Goal: Task Accomplishment & Management: Use online tool/utility

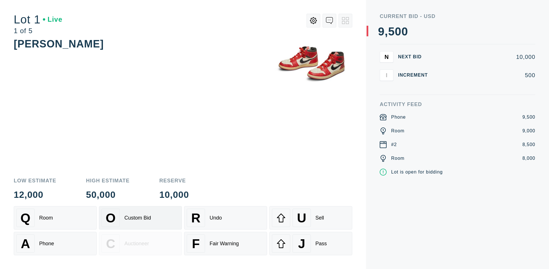
click at [140, 218] on div "Custom Bid" at bounding box center [137, 218] width 27 height 6
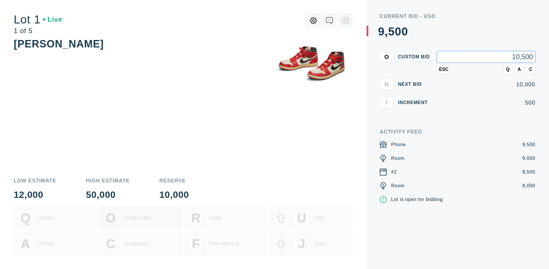
type input "10,500"
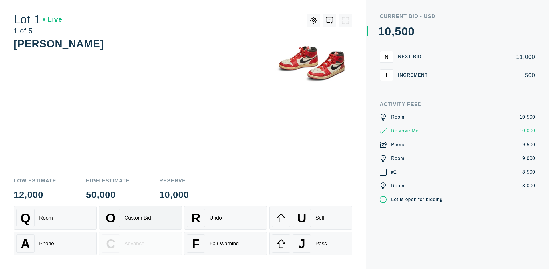
click at [140, 218] on div "Custom Bid" at bounding box center [137, 218] width 27 height 6
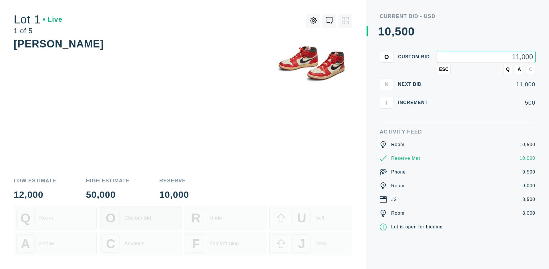
type input "11,000"
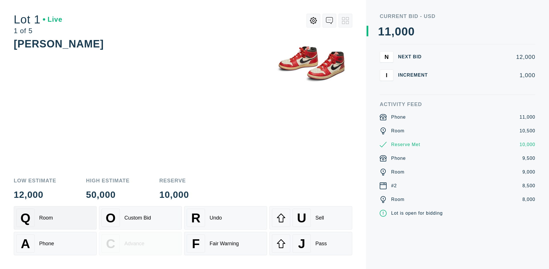
click at [55, 218] on div "Q Room" at bounding box center [55, 218] width 78 height 18
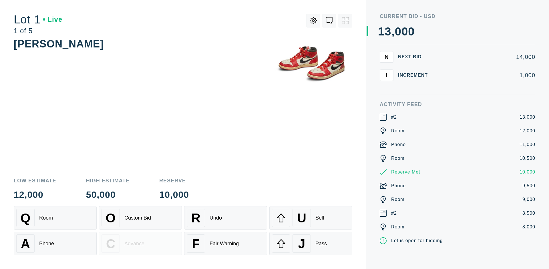
click at [55, 244] on div "A Phone" at bounding box center [55, 244] width 78 height 18
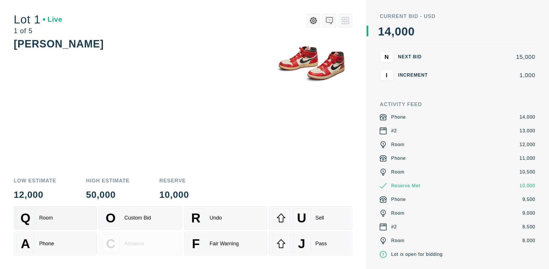
click at [55, 218] on div "Q Room" at bounding box center [55, 218] width 78 height 18
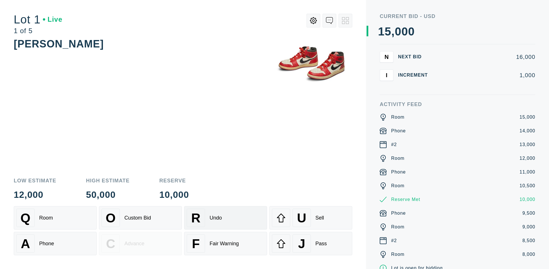
click at [226, 218] on div "R Undo" at bounding box center [226, 218] width 78 height 18
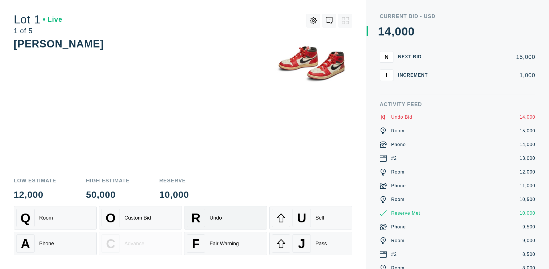
click at [55, 218] on div "Q Room" at bounding box center [55, 218] width 78 height 18
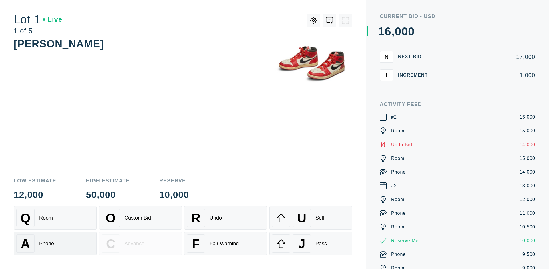
click at [55, 244] on div "A Phone" at bounding box center [55, 244] width 78 height 18
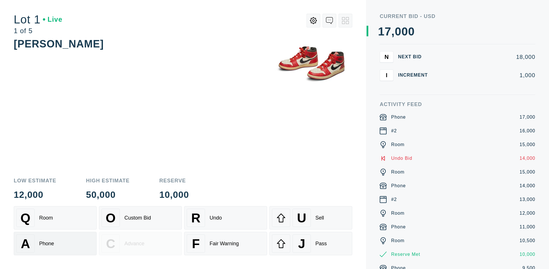
click at [55, 218] on div "Q Room" at bounding box center [55, 218] width 78 height 18
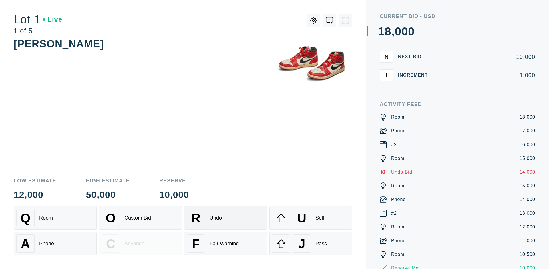
click at [226, 218] on div "R Undo" at bounding box center [226, 218] width 78 height 18
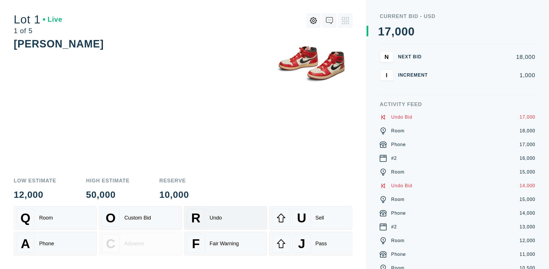
click at [311, 218] on div "U Sell" at bounding box center [311, 218] width 78 height 18
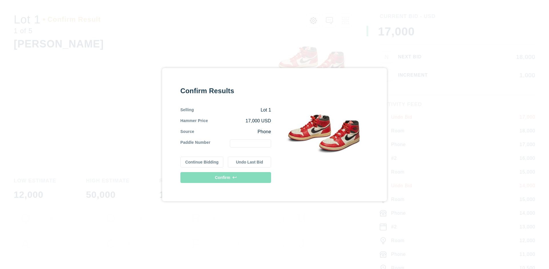
click at [202, 162] on button "Continue Bidding" at bounding box center [201, 162] width 43 height 11
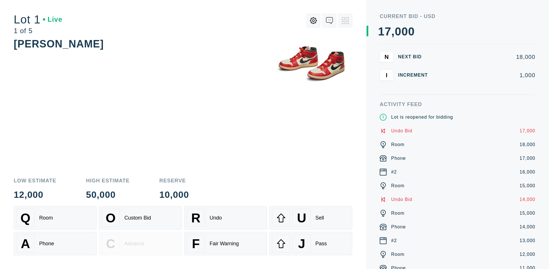
click at [311, 218] on div "U Sell" at bounding box center [311, 218] width 78 height 18
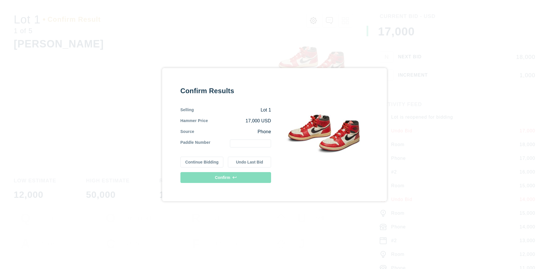
click at [250, 162] on button "Undo Last Bid" at bounding box center [249, 162] width 43 height 11
click at [202, 161] on button "Continue Bidding" at bounding box center [201, 161] width 43 height 11
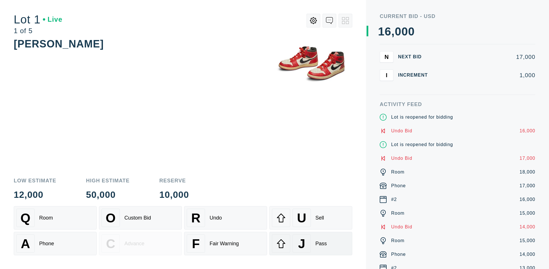
click at [311, 244] on div "J Pass" at bounding box center [311, 244] width 78 height 18
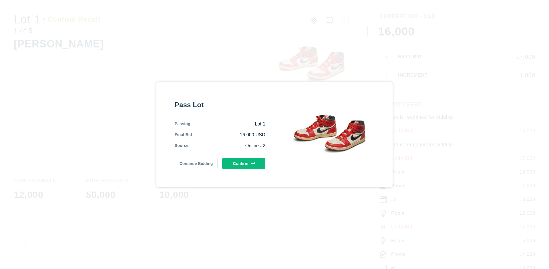
click at [244, 163] on button "Confirm" at bounding box center [243, 163] width 43 height 11
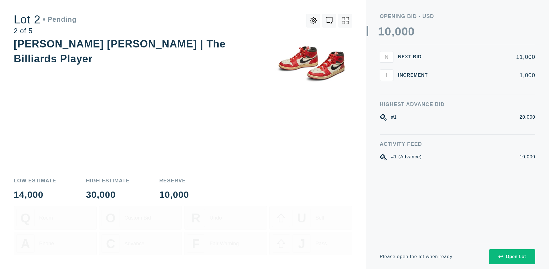
click at [512, 257] on div "Open Lot" at bounding box center [512, 256] width 27 height 5
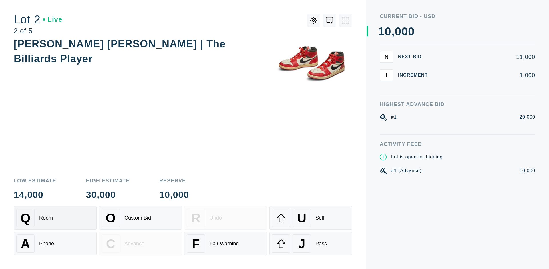
click at [55, 218] on div "Q Room" at bounding box center [55, 218] width 78 height 18
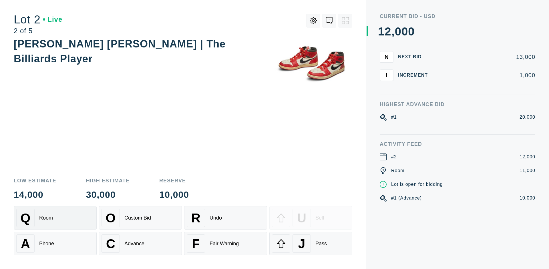
click at [140, 244] on div "Advance" at bounding box center [134, 244] width 20 height 6
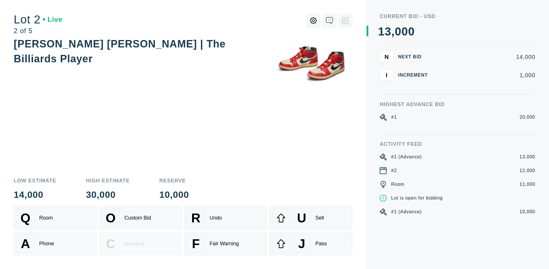
click at [311, 218] on div "U Sell" at bounding box center [311, 218] width 78 height 18
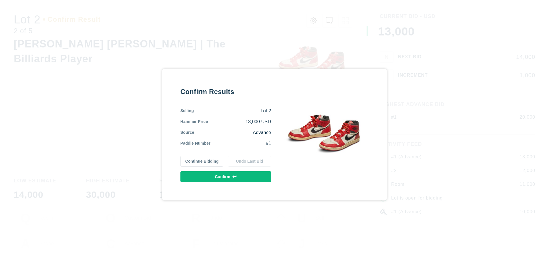
click at [226, 176] on button "Confirm" at bounding box center [225, 176] width 91 height 11
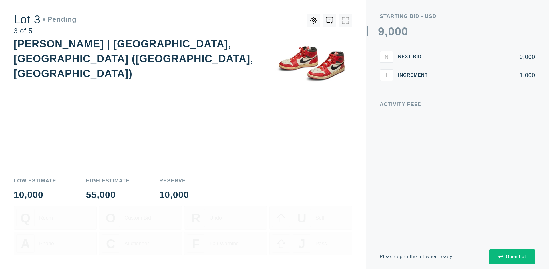
click at [512, 257] on div "Open Lot" at bounding box center [512, 256] width 27 height 5
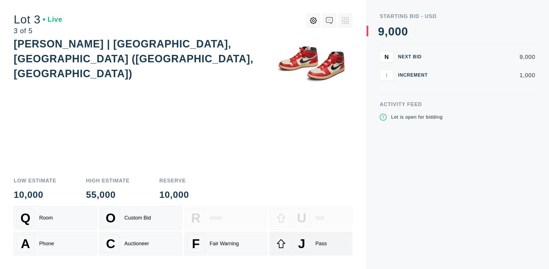
click at [311, 244] on div "J Pass" at bounding box center [311, 244] width 78 height 18
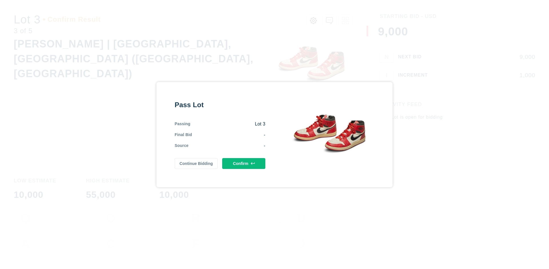
click at [244, 163] on button "Confirm" at bounding box center [243, 163] width 43 height 11
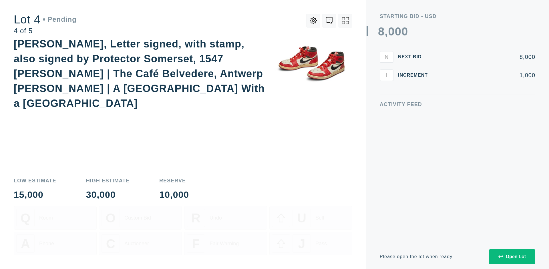
click at [512, 257] on div "Open Lot" at bounding box center [512, 256] width 27 height 5
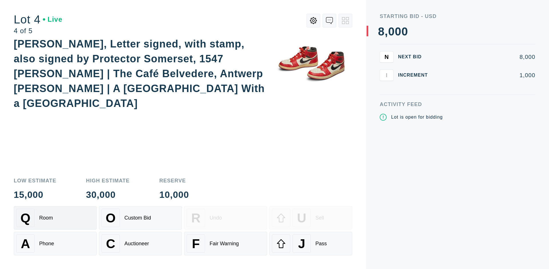
click at [55, 218] on div "Q Room" at bounding box center [55, 218] width 78 height 18
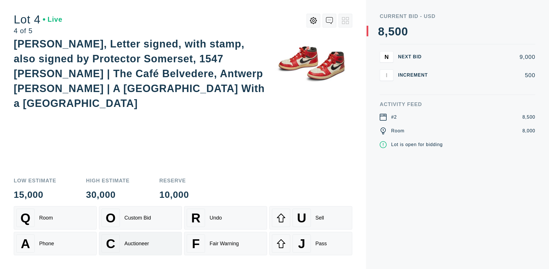
click at [140, 244] on div "Auctioneer" at bounding box center [136, 244] width 25 height 6
click at [311, 244] on div "J Pass" at bounding box center [311, 244] width 78 height 18
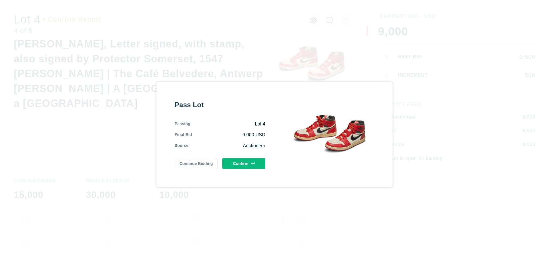
click at [244, 163] on button "Confirm" at bounding box center [243, 163] width 43 height 11
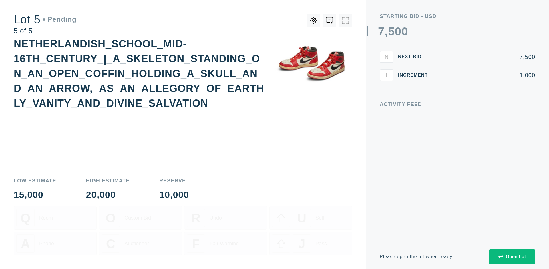
click at [512, 257] on div "Open Lot" at bounding box center [512, 256] width 27 height 5
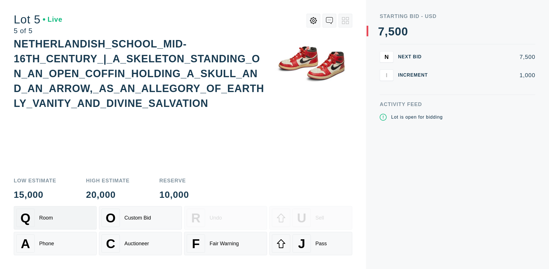
click at [55, 218] on div "Q Room" at bounding box center [55, 218] width 78 height 18
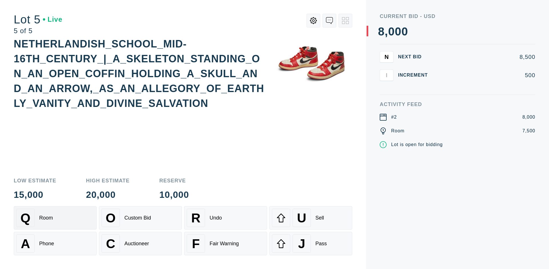
click at [55, 218] on div "Q Room" at bounding box center [55, 218] width 78 height 18
click at [311, 218] on div "U Sell" at bounding box center [311, 218] width 78 height 18
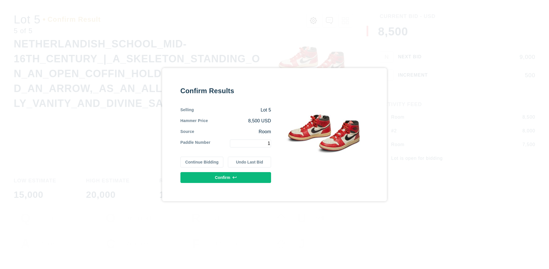
type input "1"
click at [226, 177] on button "Confirm" at bounding box center [225, 177] width 91 height 11
